Goal: Obtain resource: Obtain resource

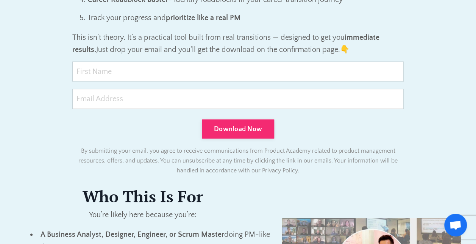
scroll to position [531, 0]
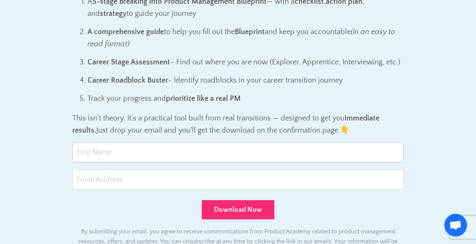
click at [125, 152] on input "text" at bounding box center [238, 152] width 332 height 20
type input "[PERSON_NAME]"
click at [106, 152] on input "email" at bounding box center [238, 179] width 332 height 20
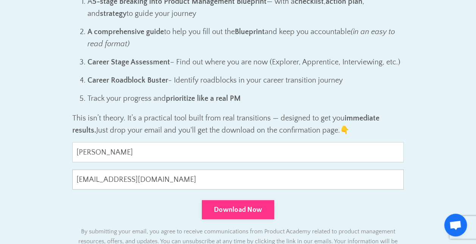
type input "[EMAIL_ADDRESS][DOMAIN_NAME]"
click at [224, 152] on button "Download Now" at bounding box center [238, 209] width 72 height 19
type input "0cAFcWeA51KhxorT6CmoRkYUIh6kH0lMa-_JzqrpmQppNbZ1tLjox_Tg4UgmqEF_0fHHTsWhufUickO…"
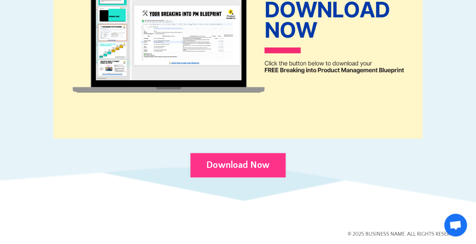
scroll to position [446, 0]
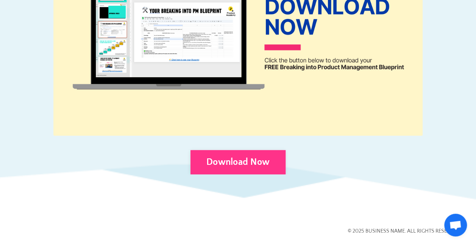
click at [232, 161] on link "Download Now" at bounding box center [238, 162] width 95 height 24
